Goal: Task Accomplishment & Management: Complete application form

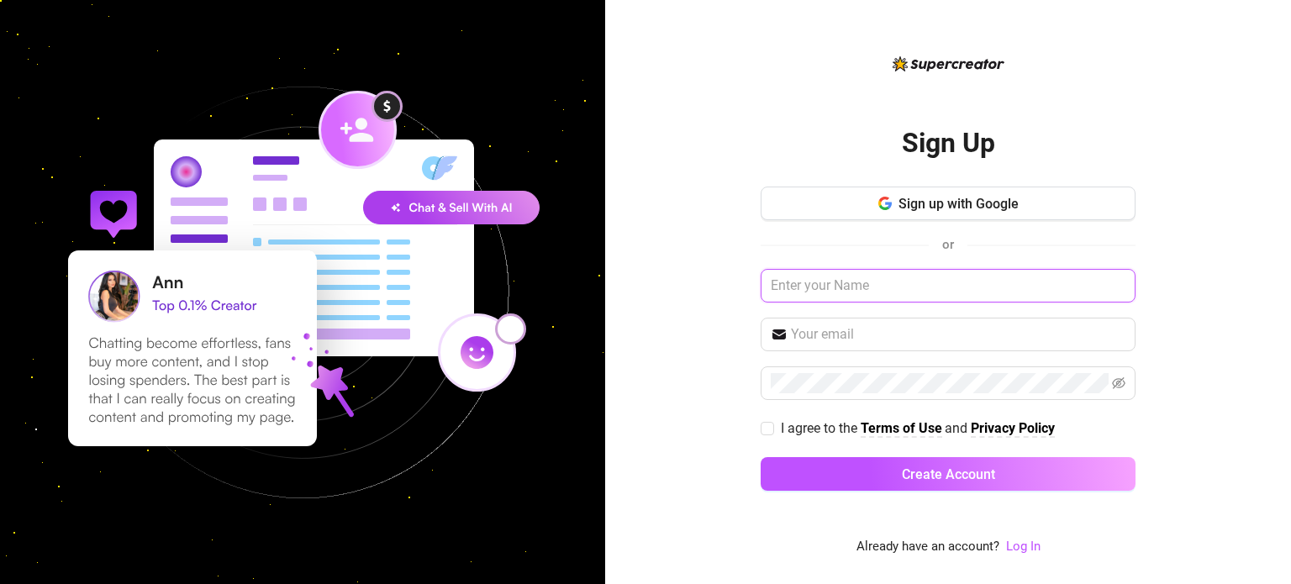
click at [852, 272] on input "text" at bounding box center [948, 286] width 375 height 34
click at [858, 326] on input "text" at bounding box center [958, 334] width 335 height 20
type input "[PERSON_NAME][EMAIL_ADDRESS][PERSON_NAME][DOMAIN_NAME]"
click at [900, 298] on input "text" at bounding box center [948, 286] width 375 height 34
type input "lolla"
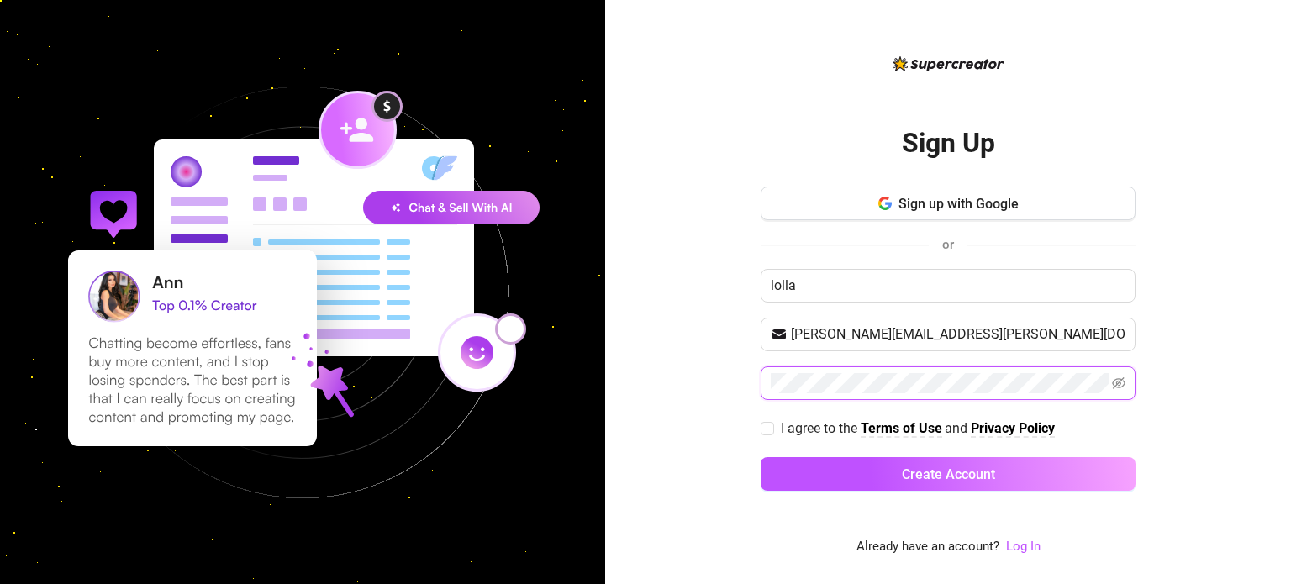
click at [761, 457] on button "Create Account" at bounding box center [948, 474] width 375 height 34
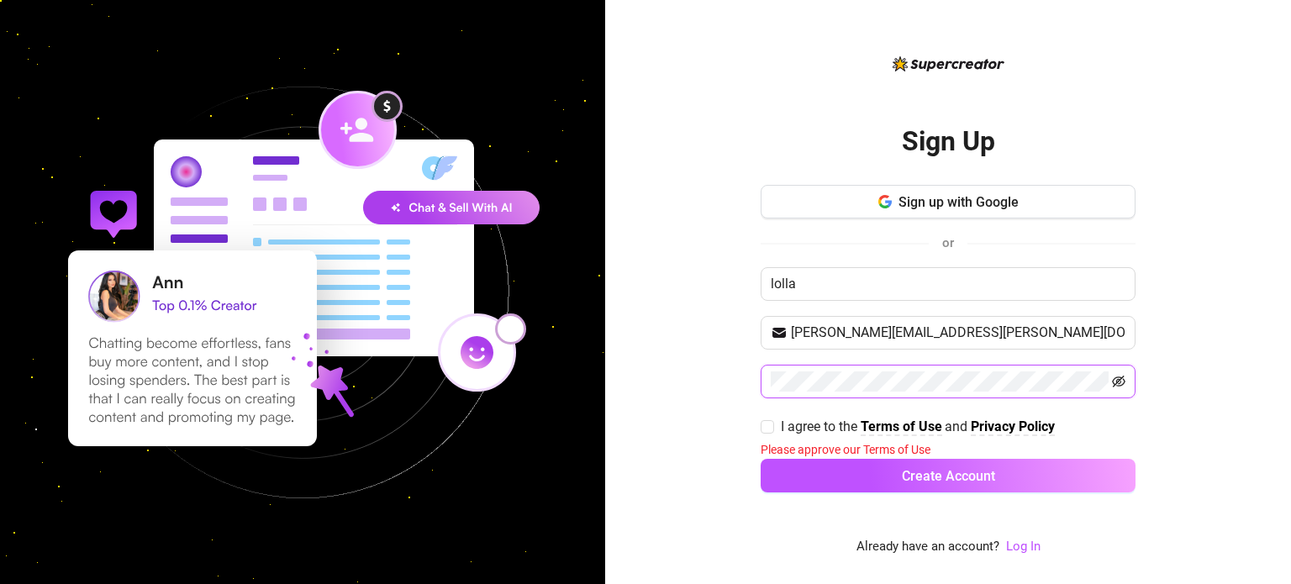
click at [1122, 376] on icon "eye-invisible" at bounding box center [1118, 381] width 13 height 13
click at [767, 429] on input "I agree to the Terms of Use and Privacy Policy" at bounding box center [767, 426] width 12 height 12
checkbox input "true"
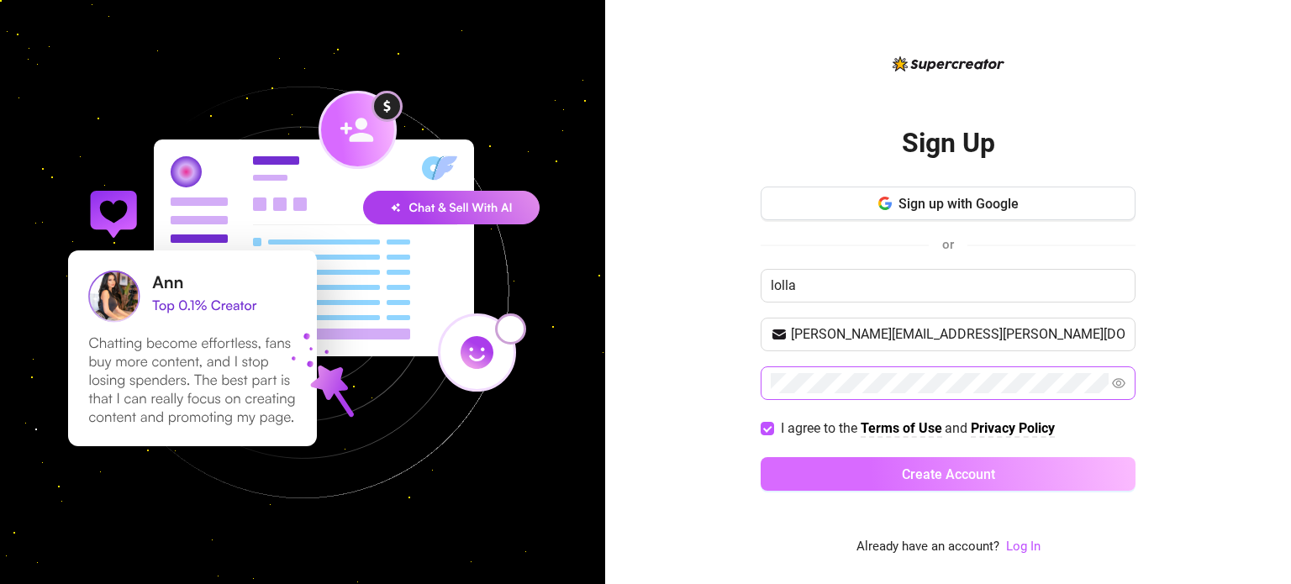
drag, startPoint x: 805, startPoint y: 477, endPoint x: 816, endPoint y: 485, distance: 13.8
click at [804, 477] on button "Create Account" at bounding box center [948, 474] width 375 height 34
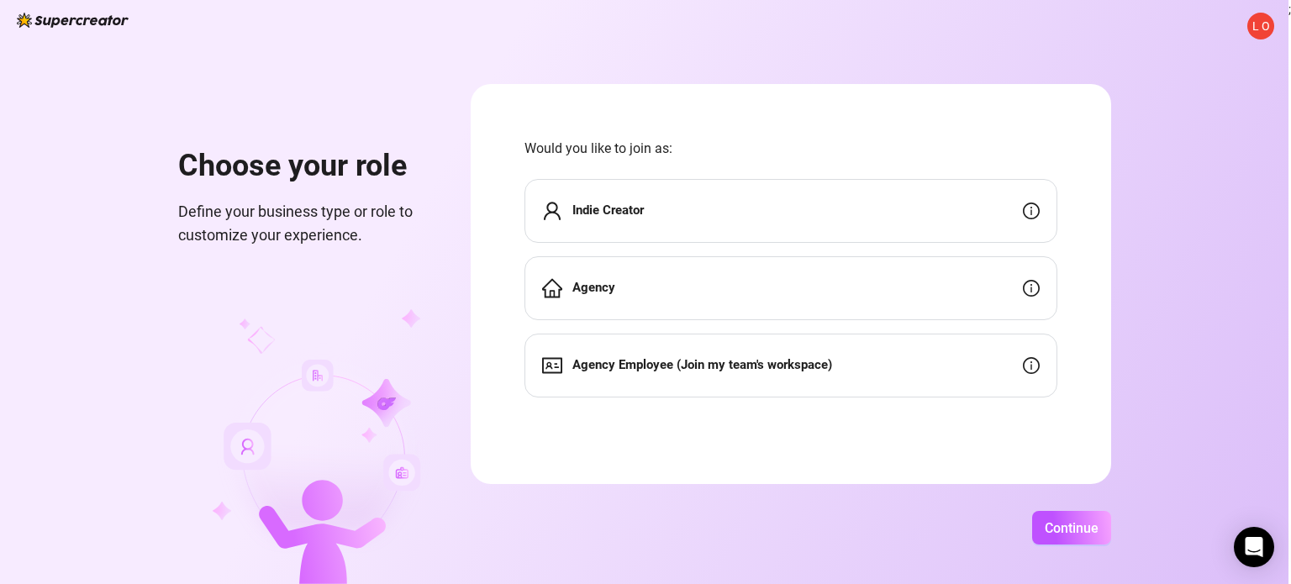
click at [773, 217] on div "Indie Creator" at bounding box center [791, 211] width 533 height 64
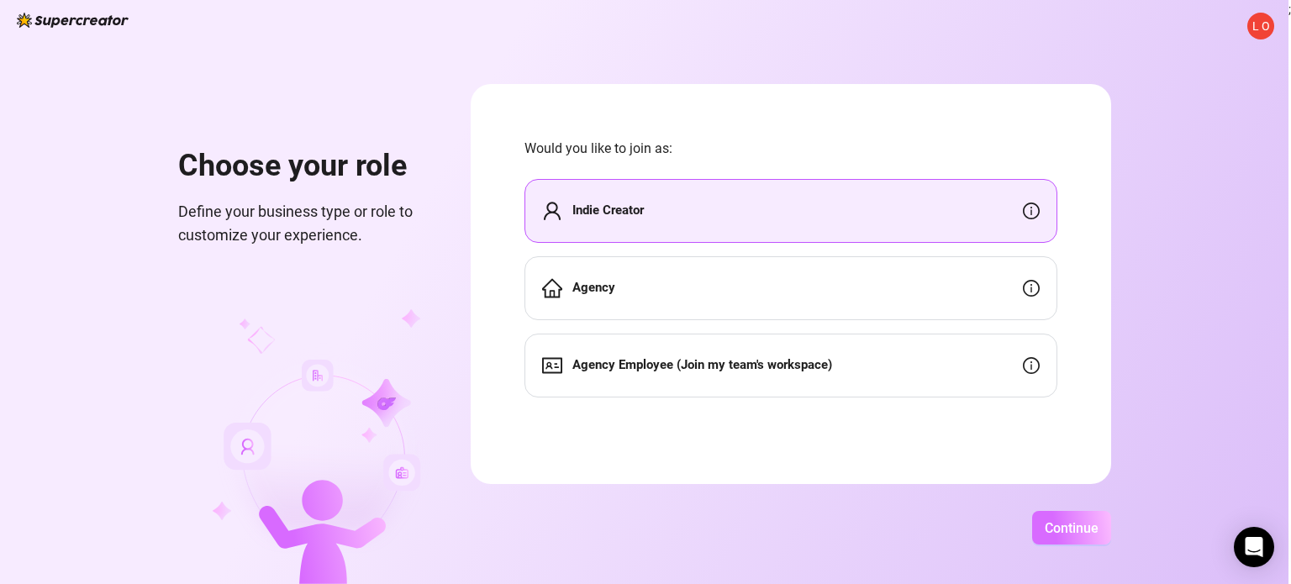
click at [1070, 524] on span "Continue" at bounding box center [1072, 528] width 54 height 16
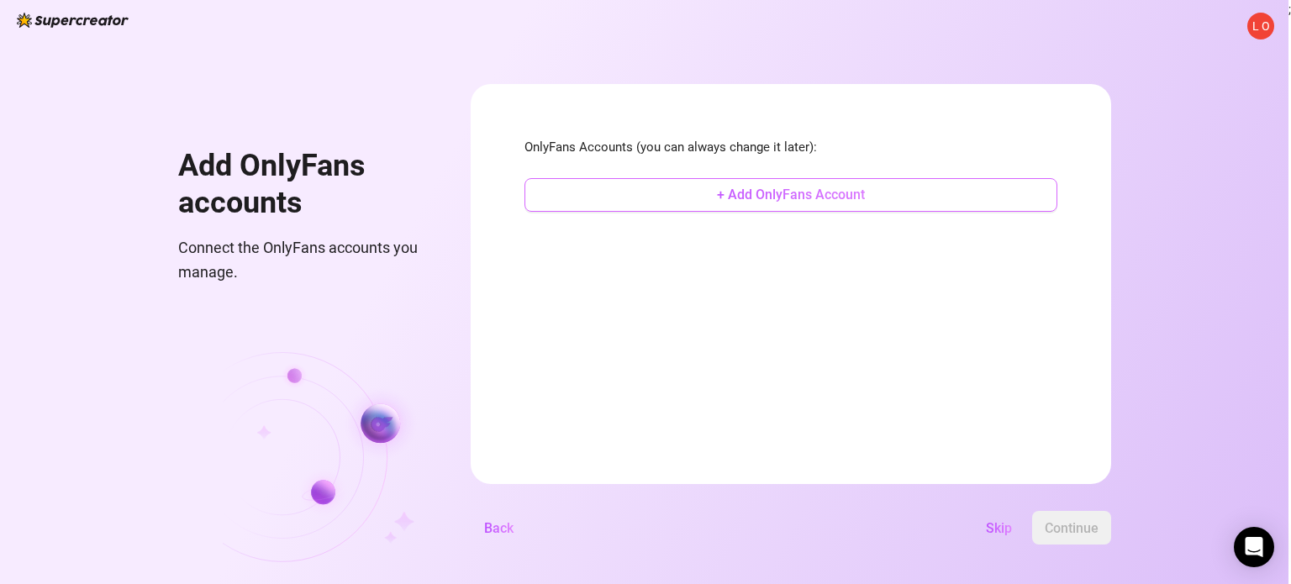
click at [736, 207] on button "+ Add OnlyFans Account" at bounding box center [791, 195] width 533 height 34
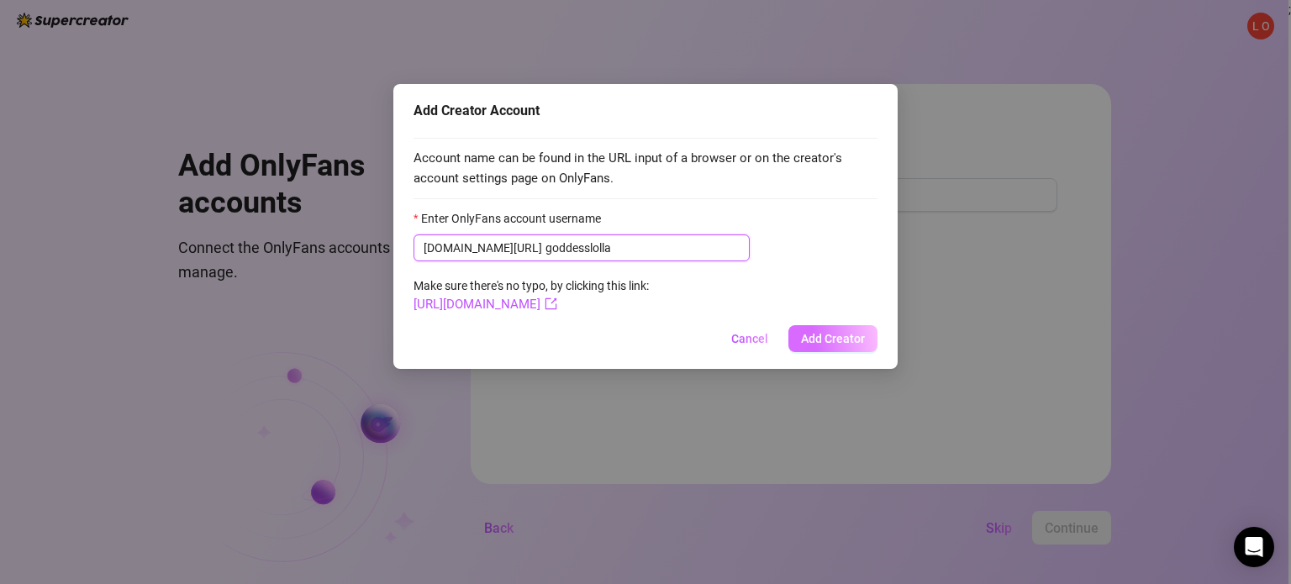
type input "goddesslolla"
click at [825, 342] on span "Add Creator" at bounding box center [833, 338] width 64 height 13
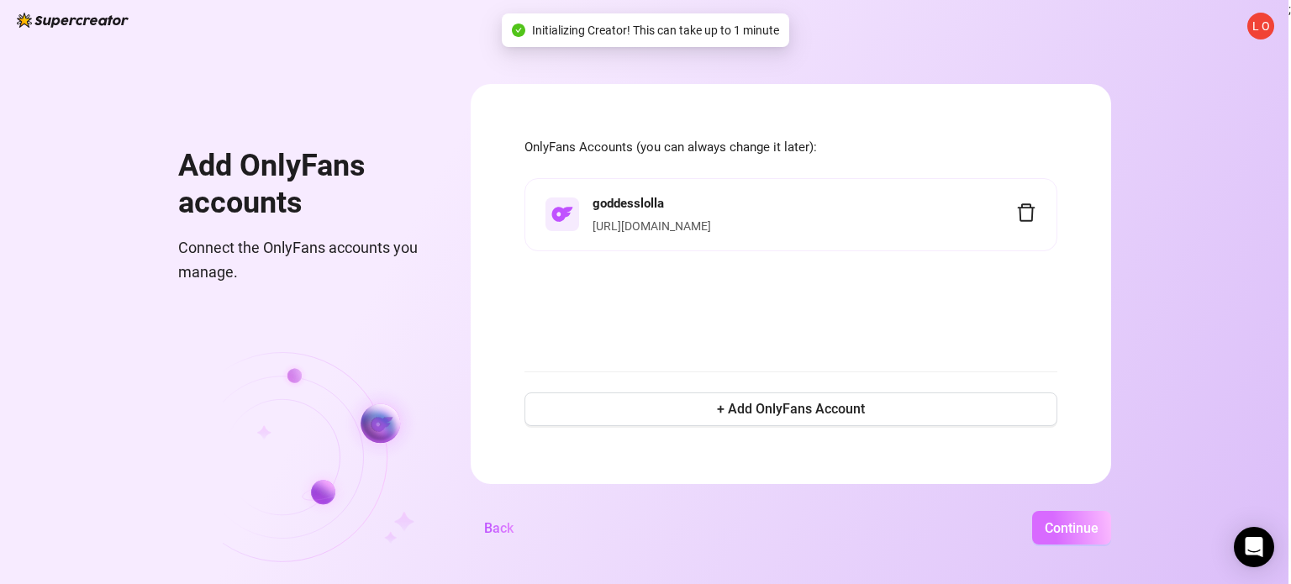
click at [1062, 529] on span "Continue" at bounding box center [1072, 528] width 54 height 16
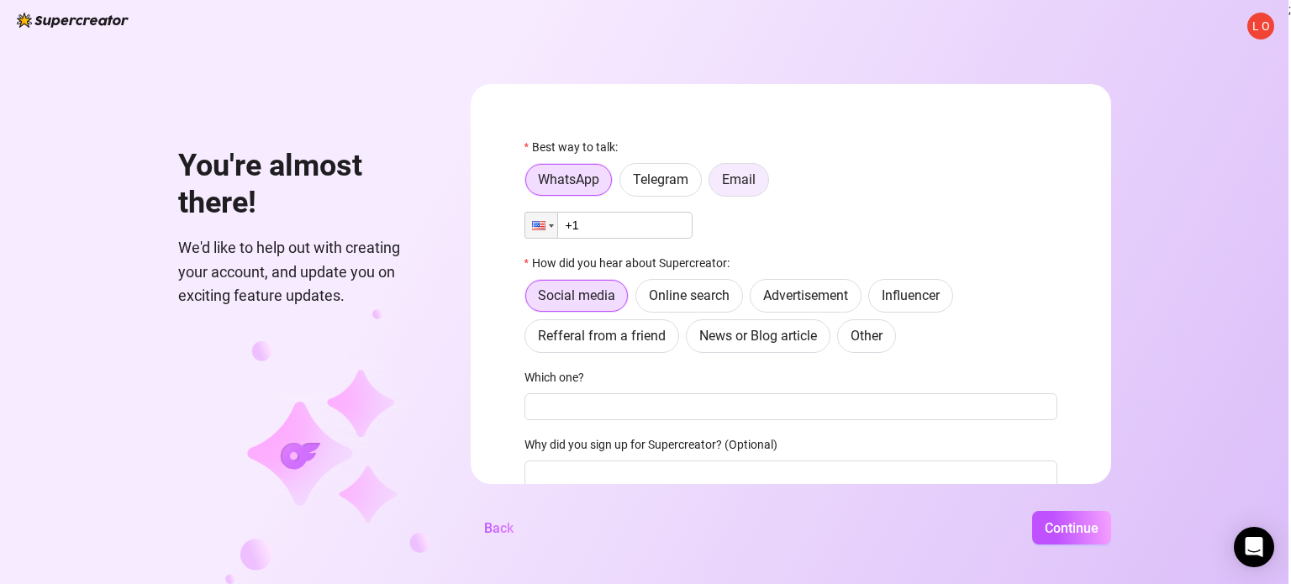
click at [726, 182] on span "Email" at bounding box center [739, 179] width 34 height 16
click at [714, 184] on input "Email" at bounding box center [714, 184] width 0 height 0
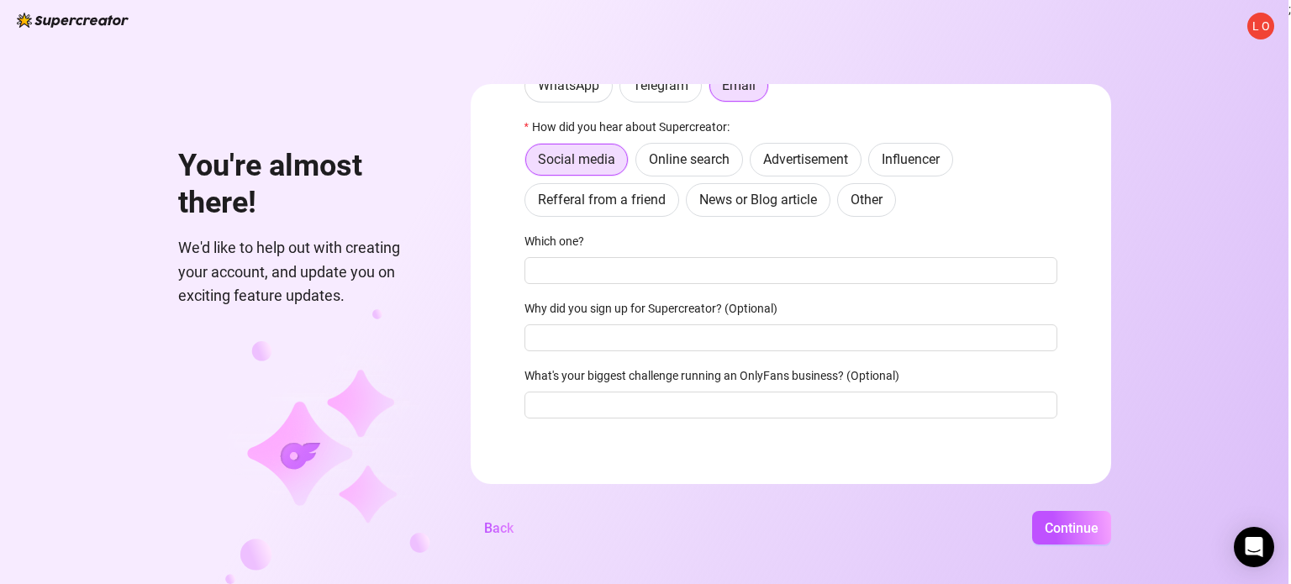
scroll to position [98, 0]
click at [1071, 534] on span "Continue" at bounding box center [1072, 528] width 54 height 16
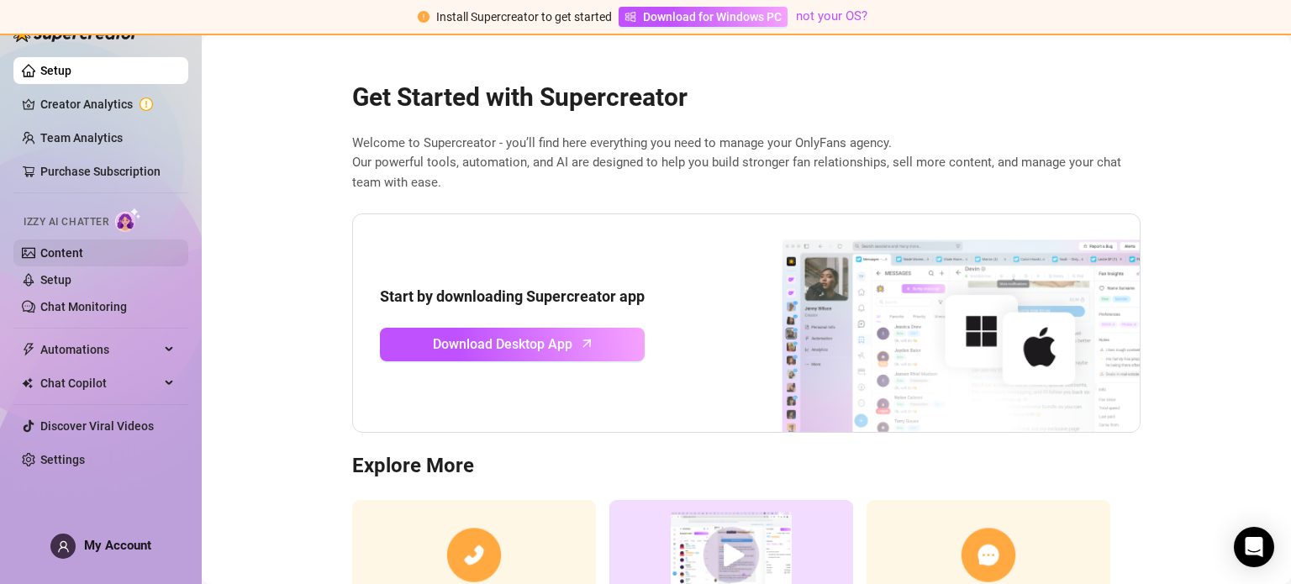
click at [83, 248] on link "Content" at bounding box center [61, 252] width 43 height 13
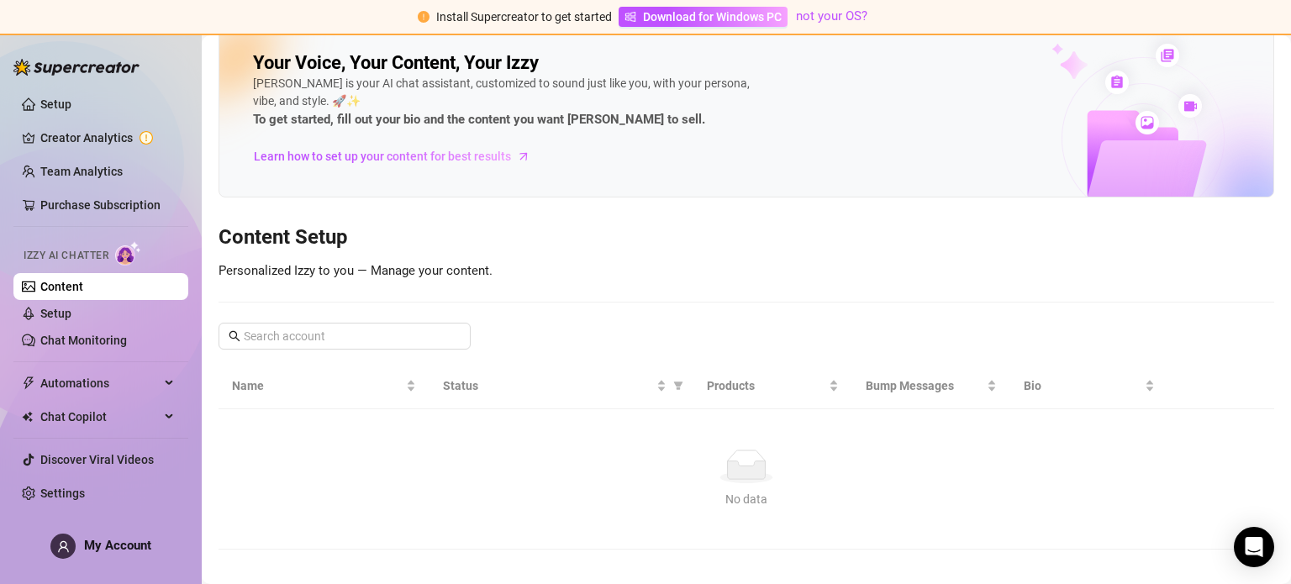
scroll to position [37, 0]
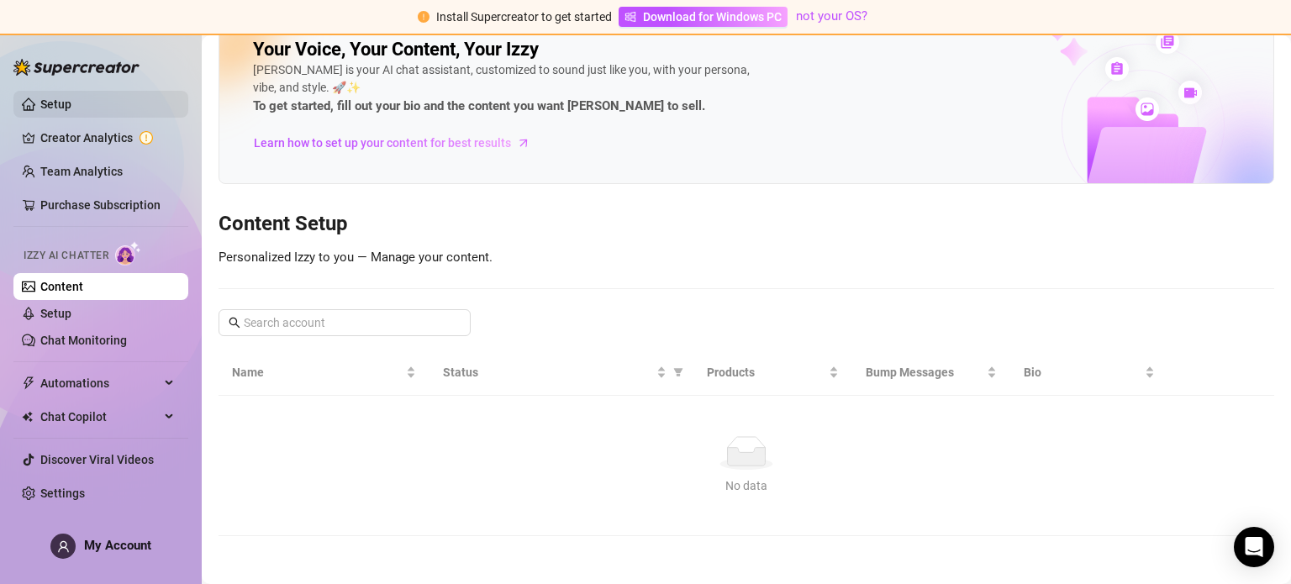
click at [71, 107] on link "Setup" at bounding box center [55, 104] width 31 height 13
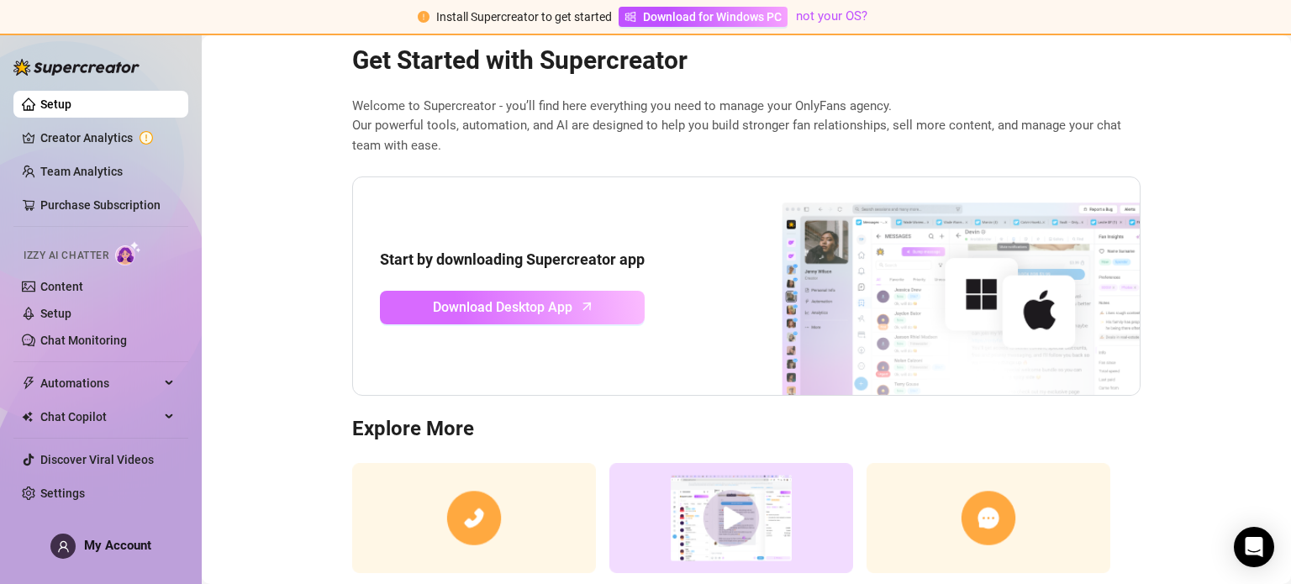
click at [526, 305] on span "Download Desktop App" at bounding box center [503, 307] width 140 height 21
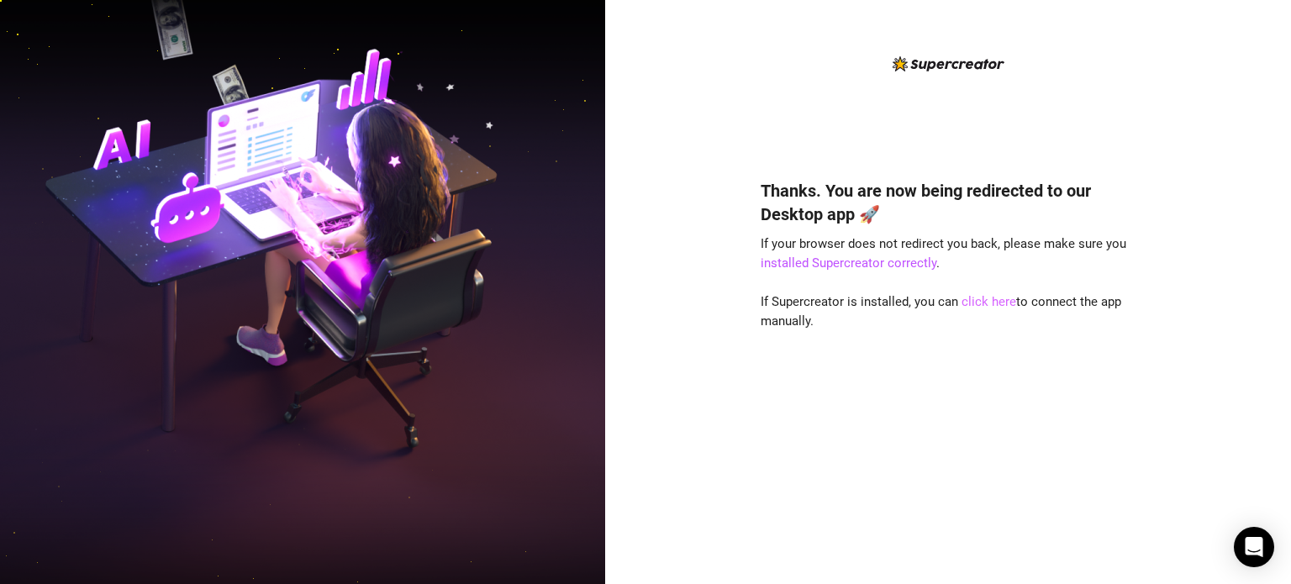
click at [992, 302] on link "click here" at bounding box center [989, 301] width 55 height 15
